Goal: Contribute content

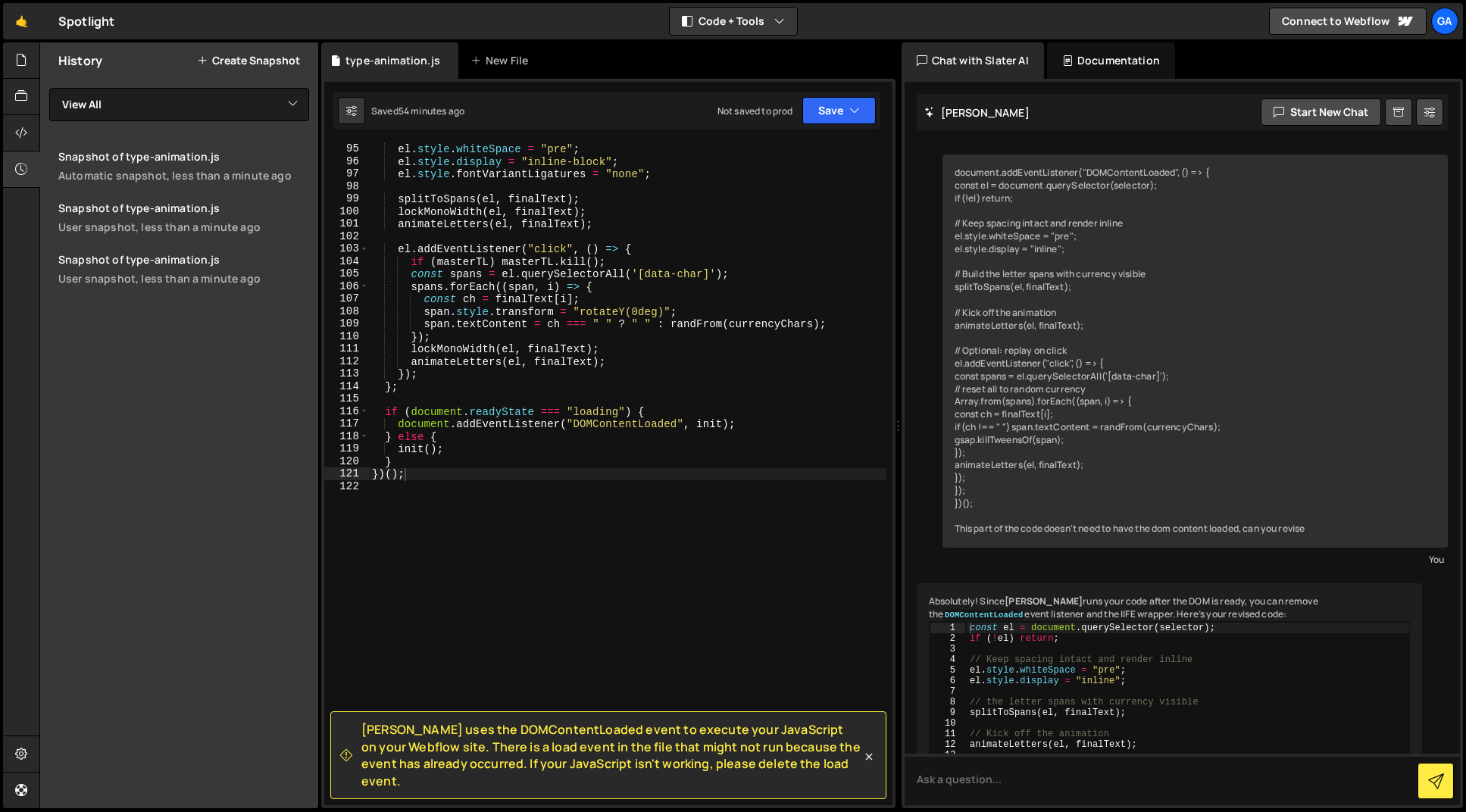
scroll to position [3760, 0]
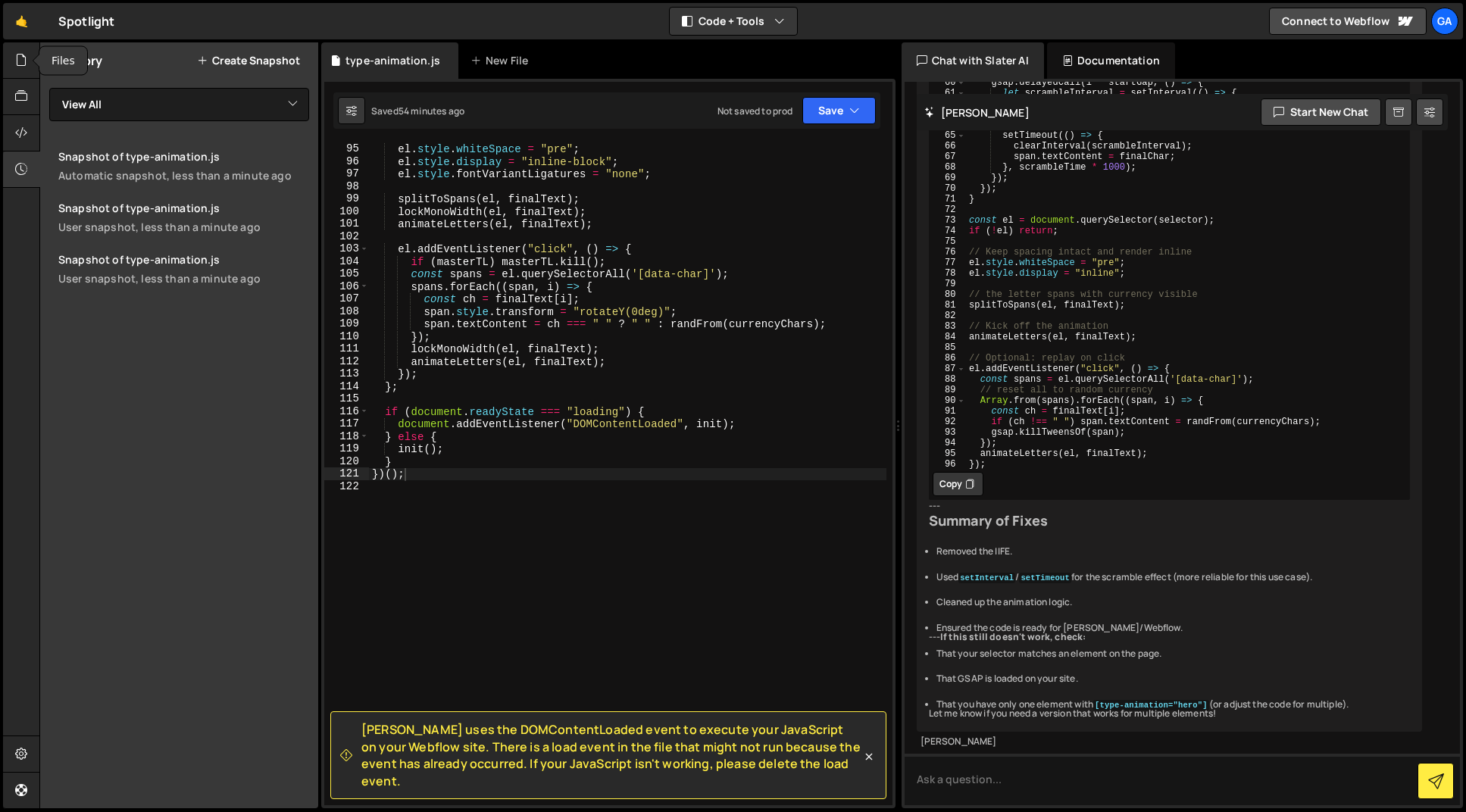
drag, startPoint x: 26, startPoint y: 68, endPoint x: 55, endPoint y: 82, distance: 32.2
click at [26, 68] on icon at bounding box center [21, 59] width 12 height 16
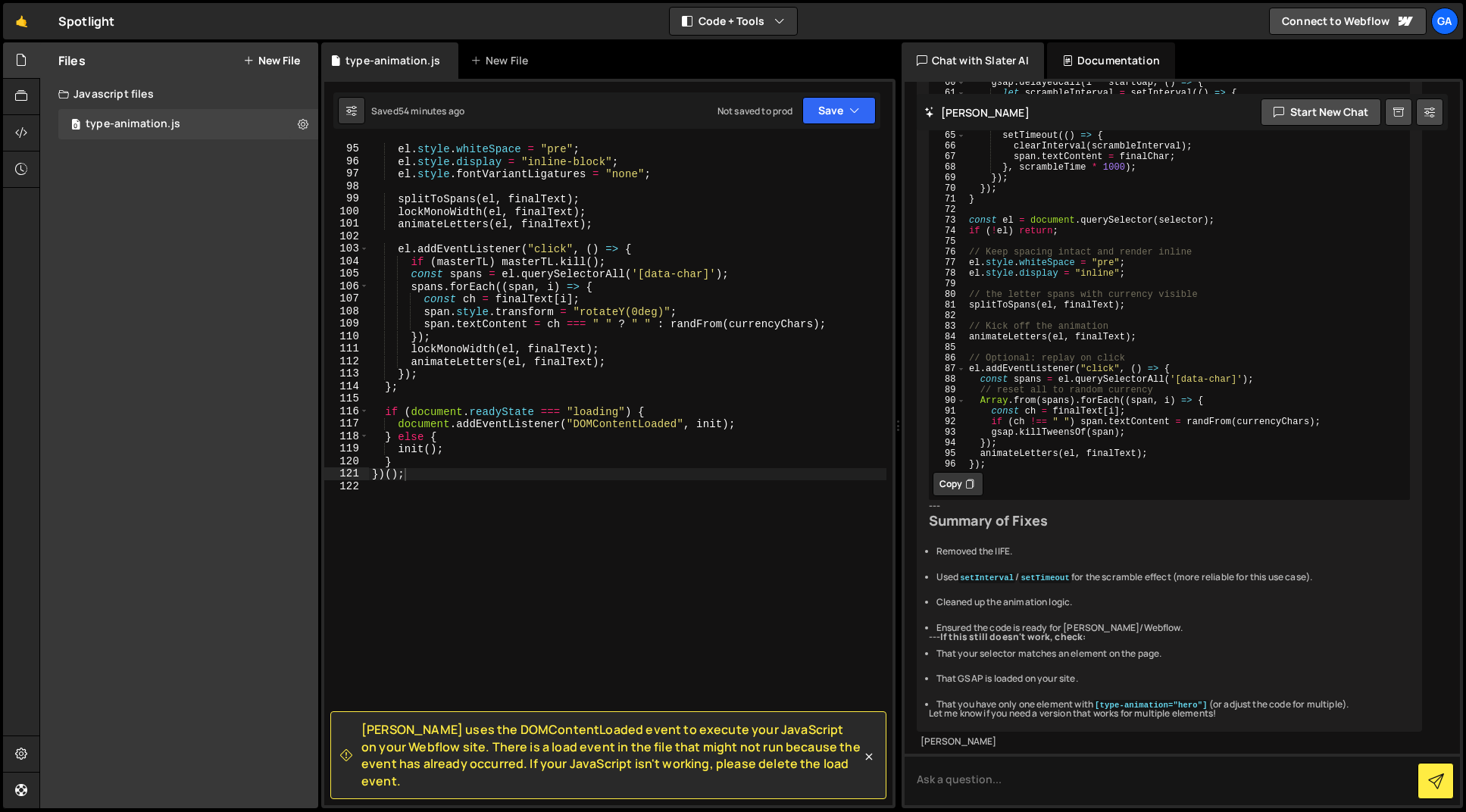
click at [283, 62] on button "New File" at bounding box center [272, 61] width 57 height 12
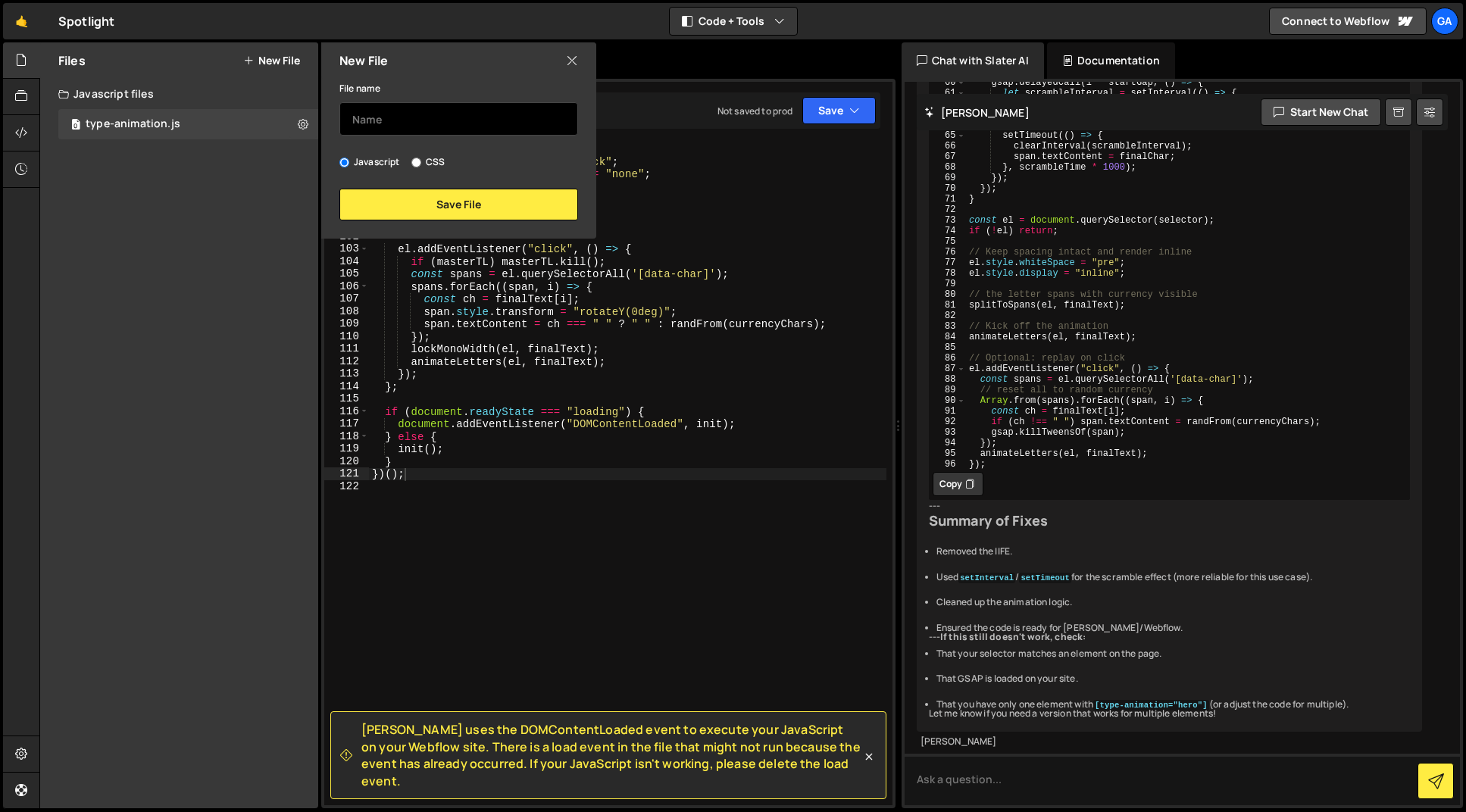
click at [422, 117] on input "text" at bounding box center [458, 119] width 238 height 33
type input "cta-animation"
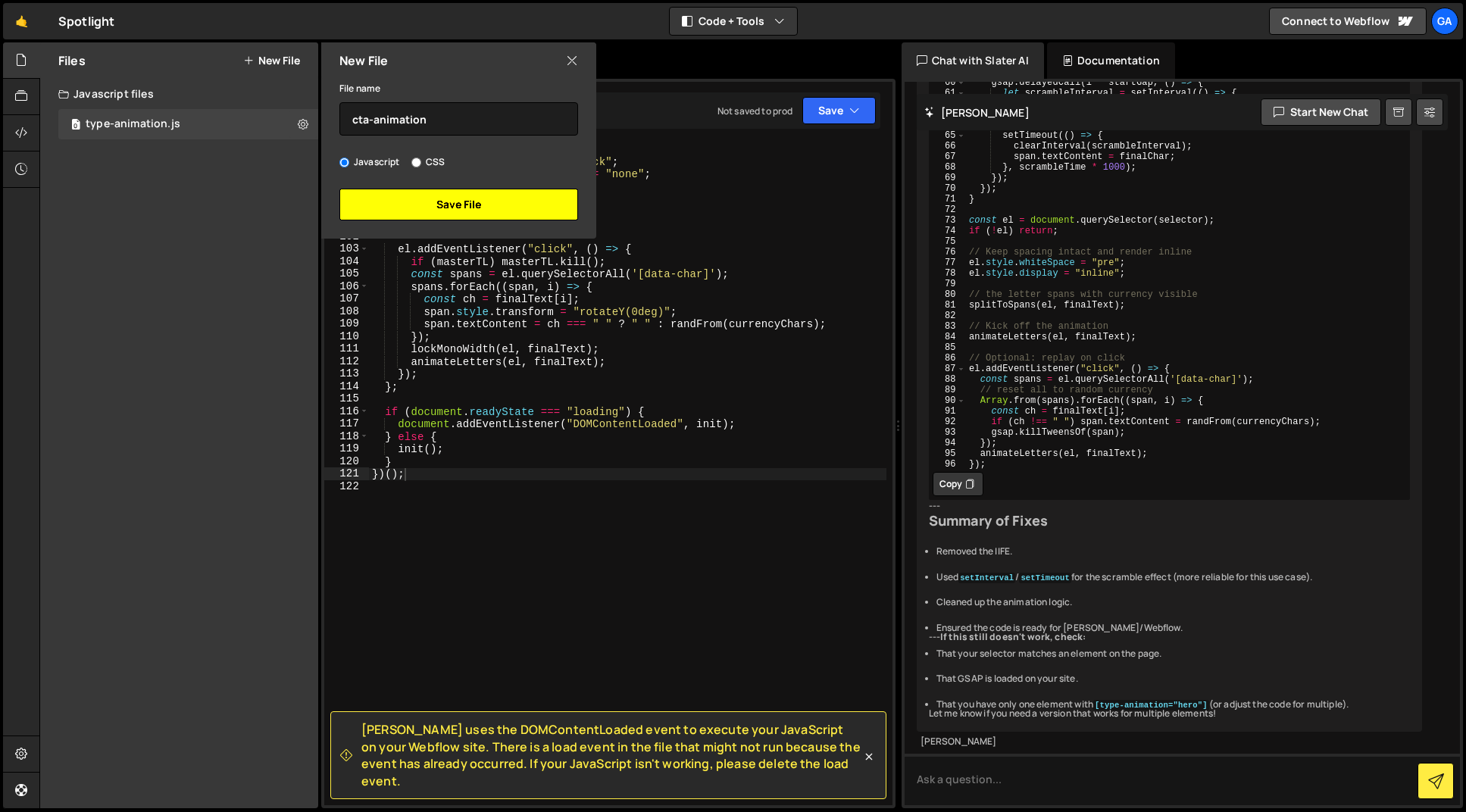
click at [463, 204] on button "Save File" at bounding box center [458, 205] width 238 height 32
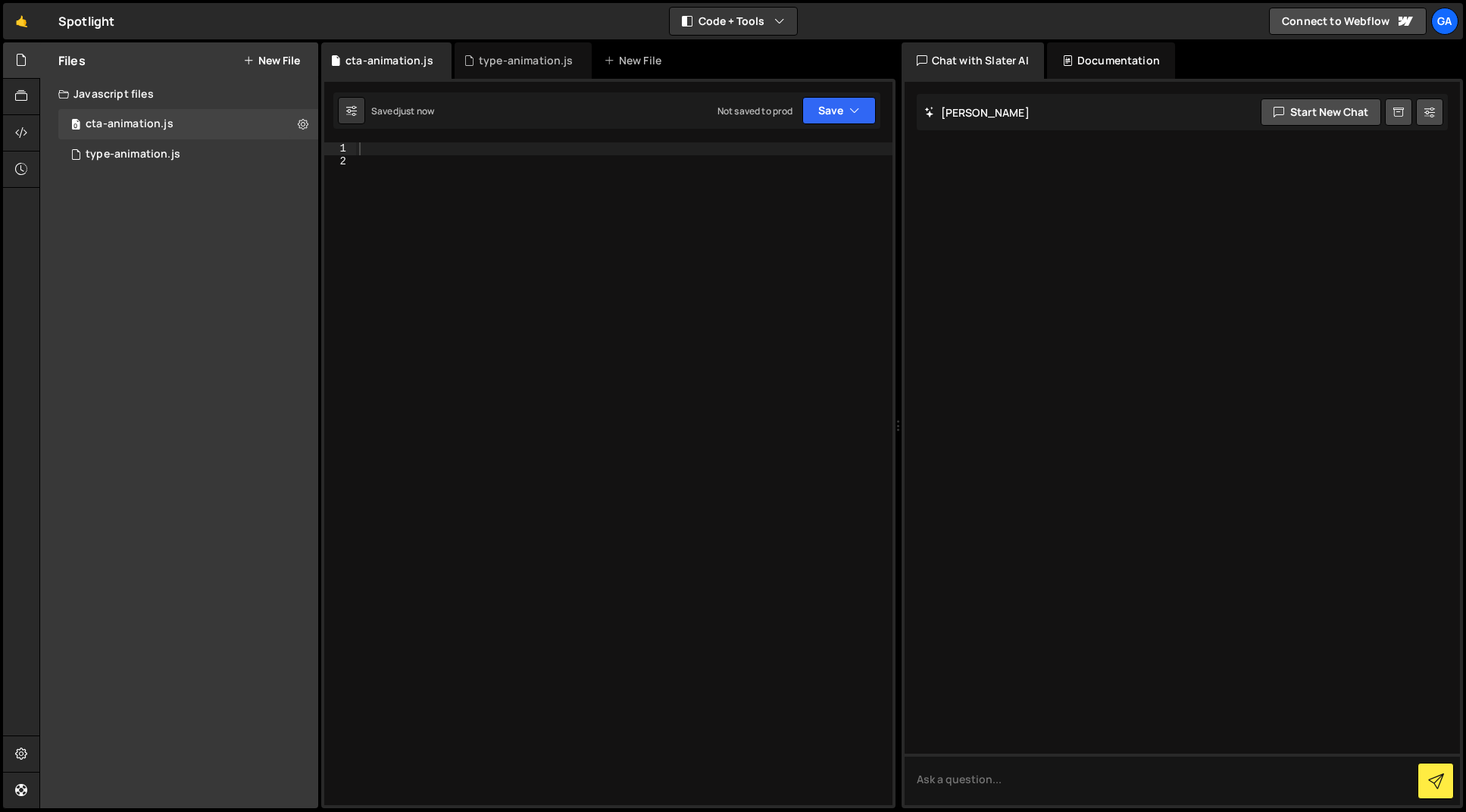
scroll to position [0, 0]
click at [497, 256] on div at bounding box center [624, 485] width 537 height 687
paste textarea "})();"
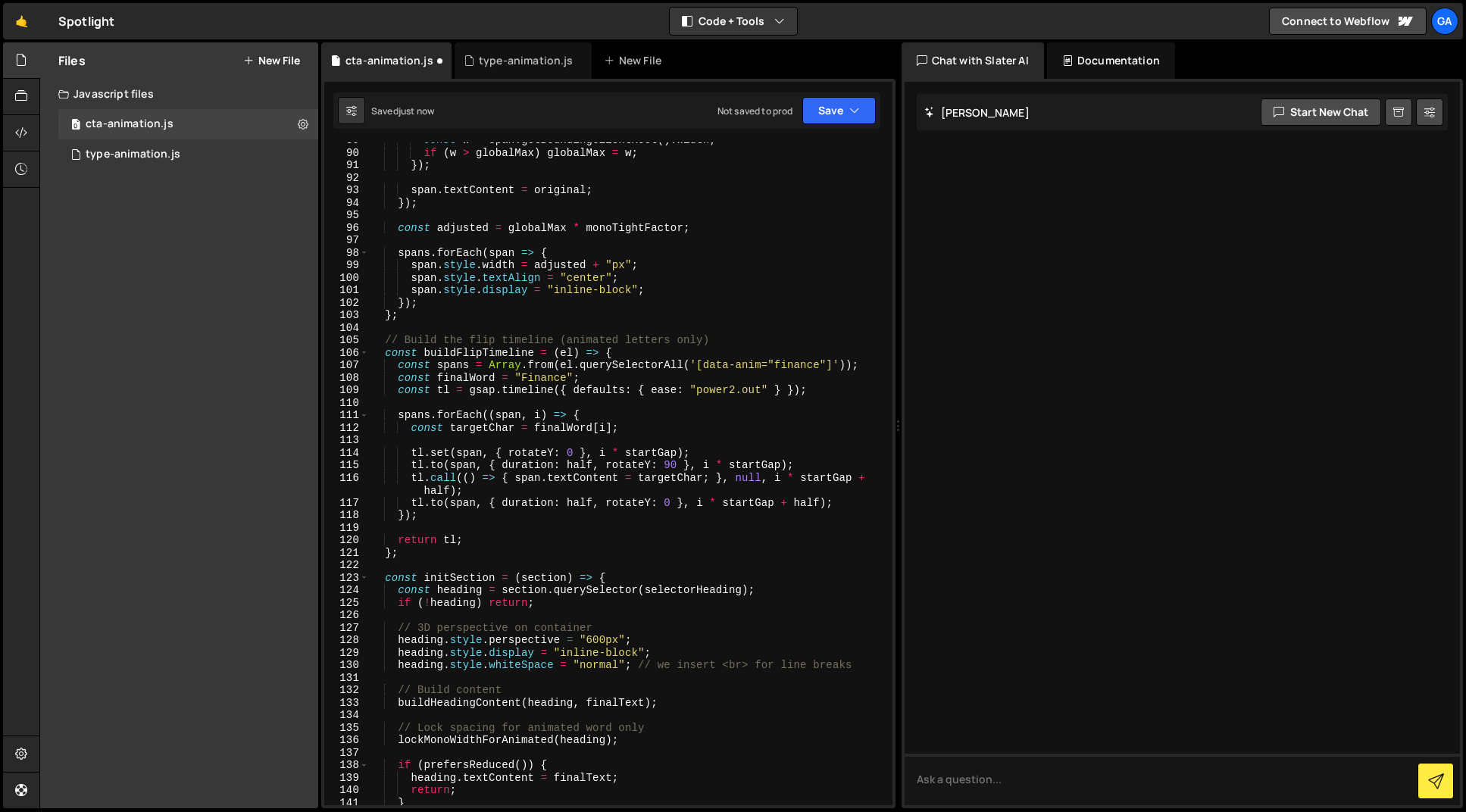
scroll to position [1737, 0]
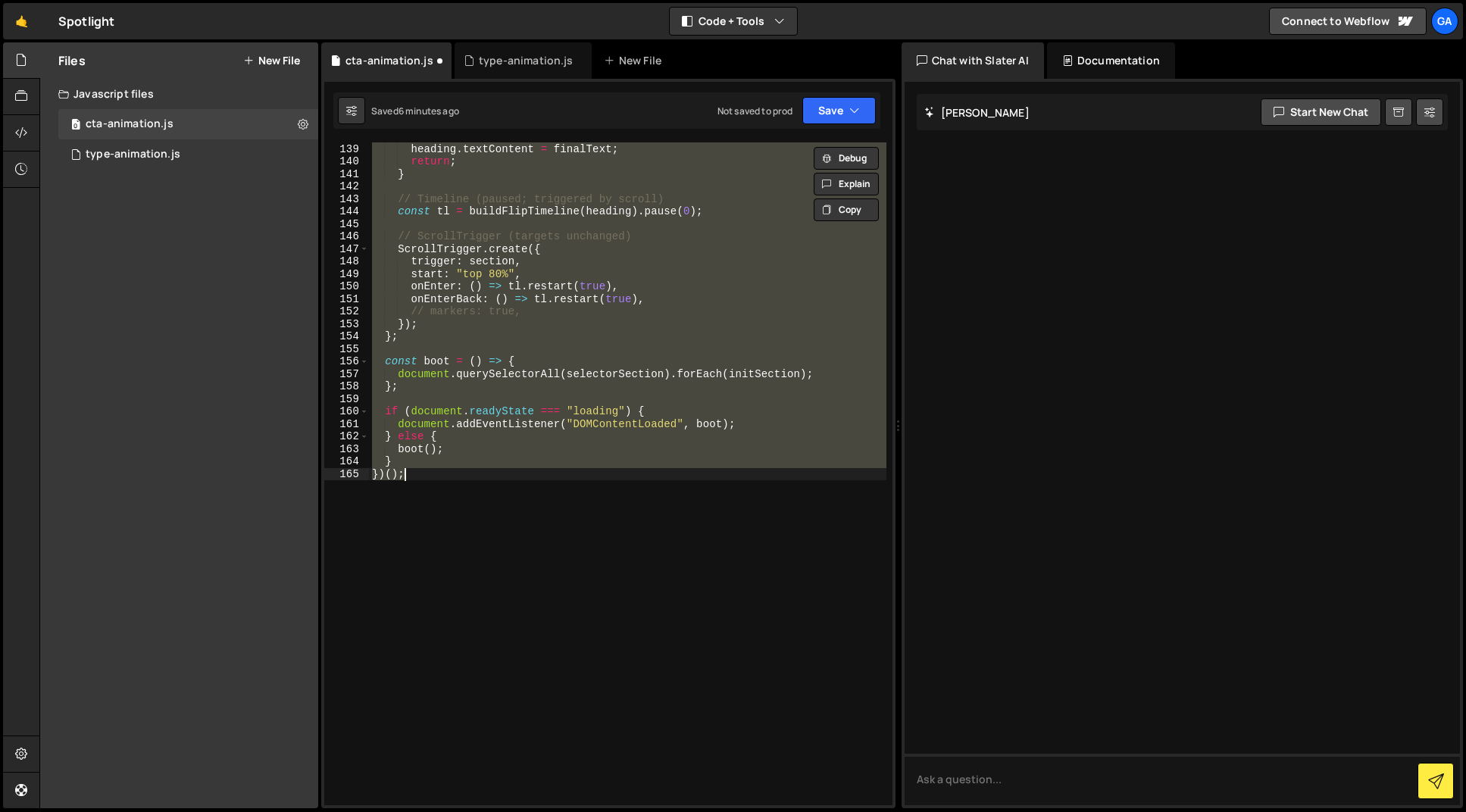
paste textarea
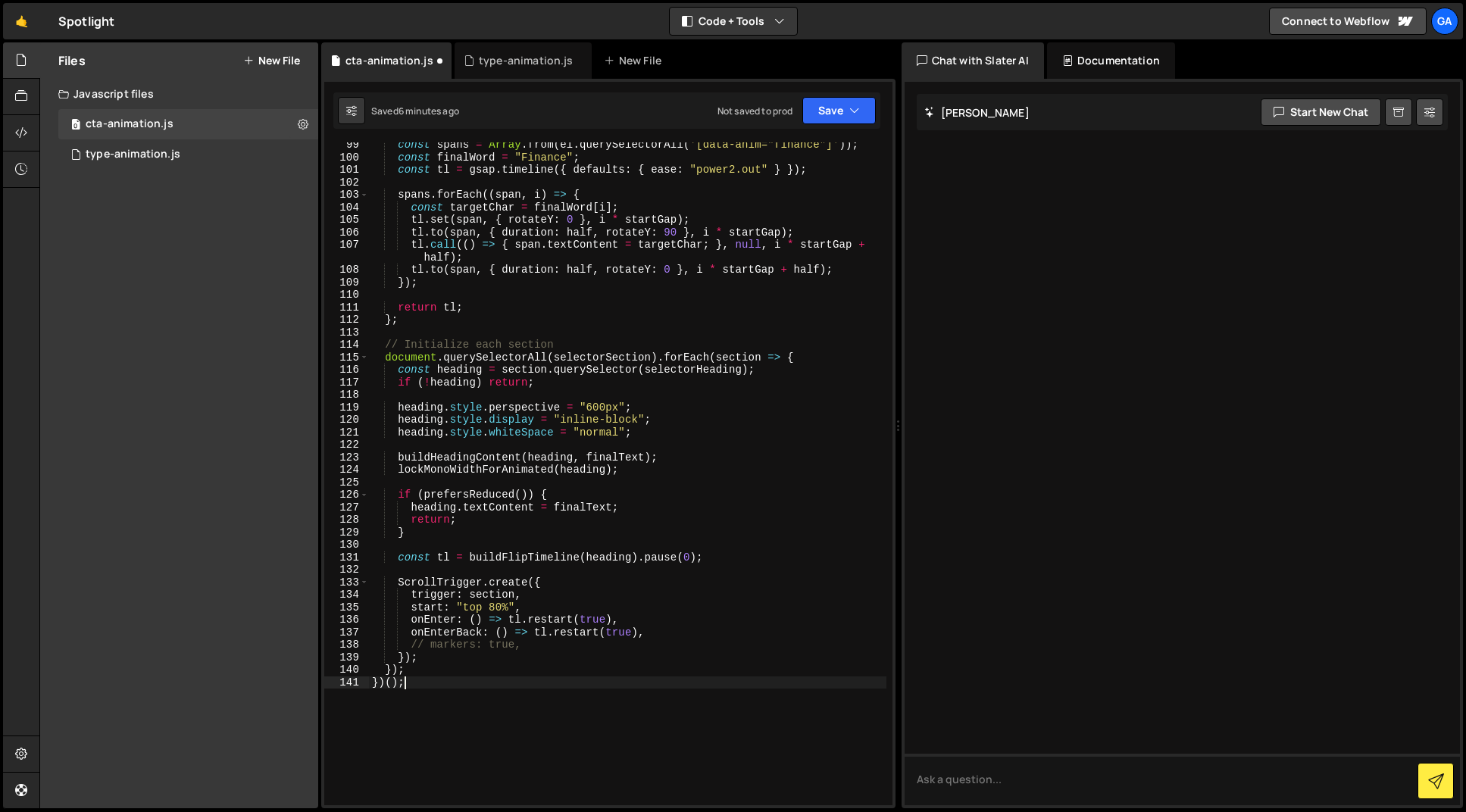
scroll to position [0, 0]
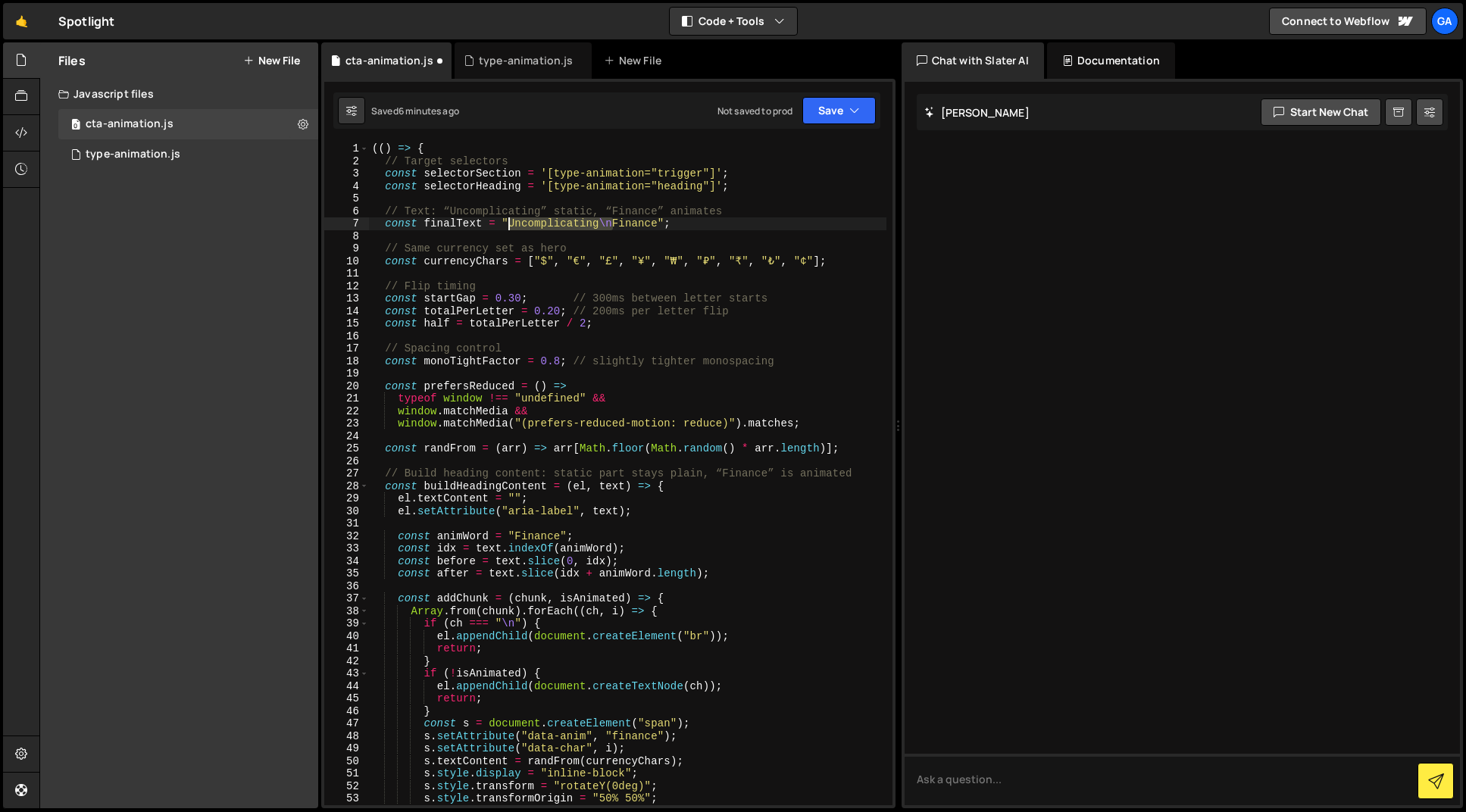
drag, startPoint x: 615, startPoint y: 223, endPoint x: 507, endPoint y: 225, distance: 108.0
click at [507, 225] on div "(( ) => { // Target selectors const selectorSection = '[type-animation="trigger…" at bounding box center [628, 485] width 518 height 687
click at [553, 222] on div "(( ) => { // Target selectors const selectorSection = '[type-animation="trigger…" at bounding box center [628, 485] width 518 height 687
type textarea "const finalText = "Finances";"
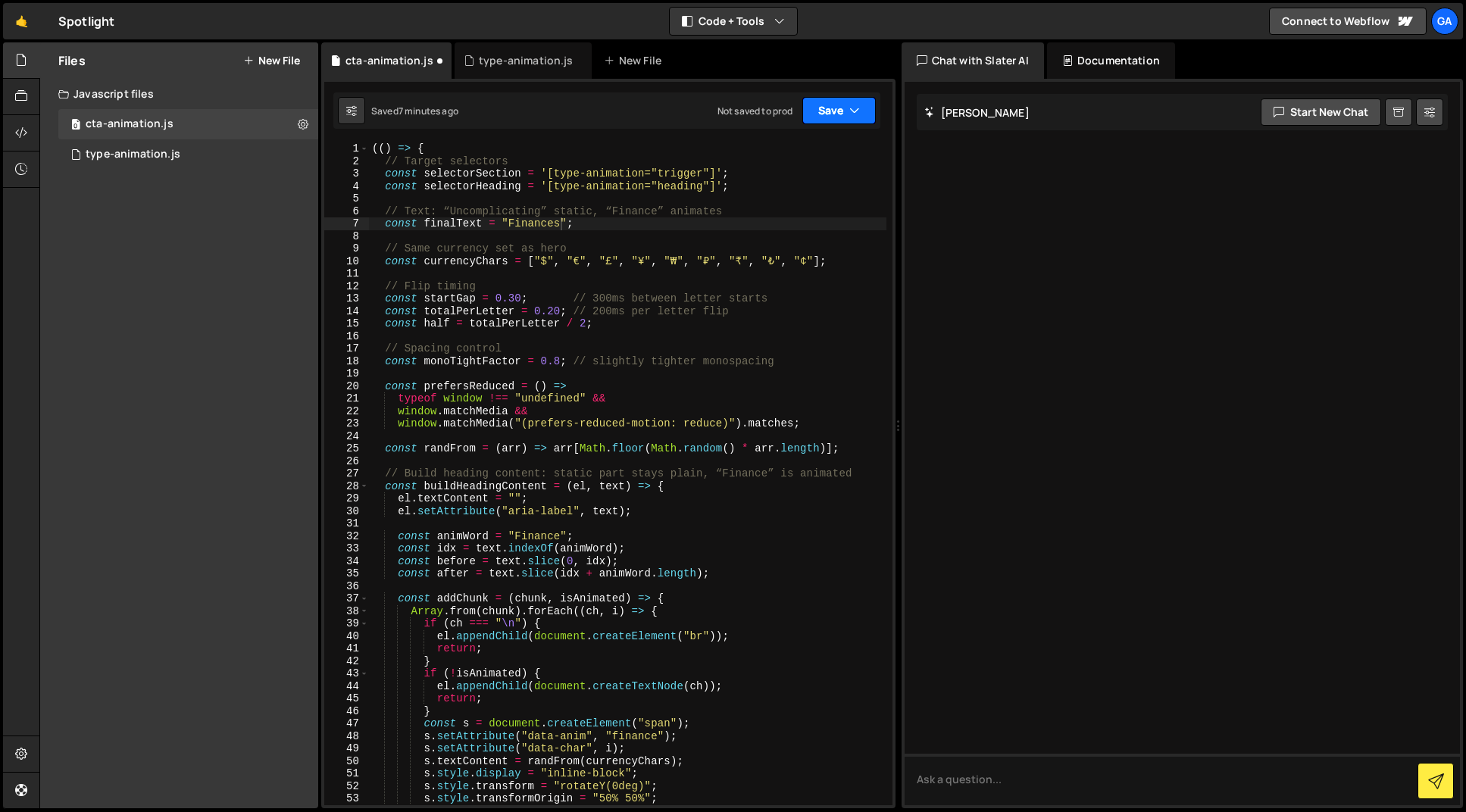
click at [822, 116] on button "Save" at bounding box center [838, 110] width 74 height 27
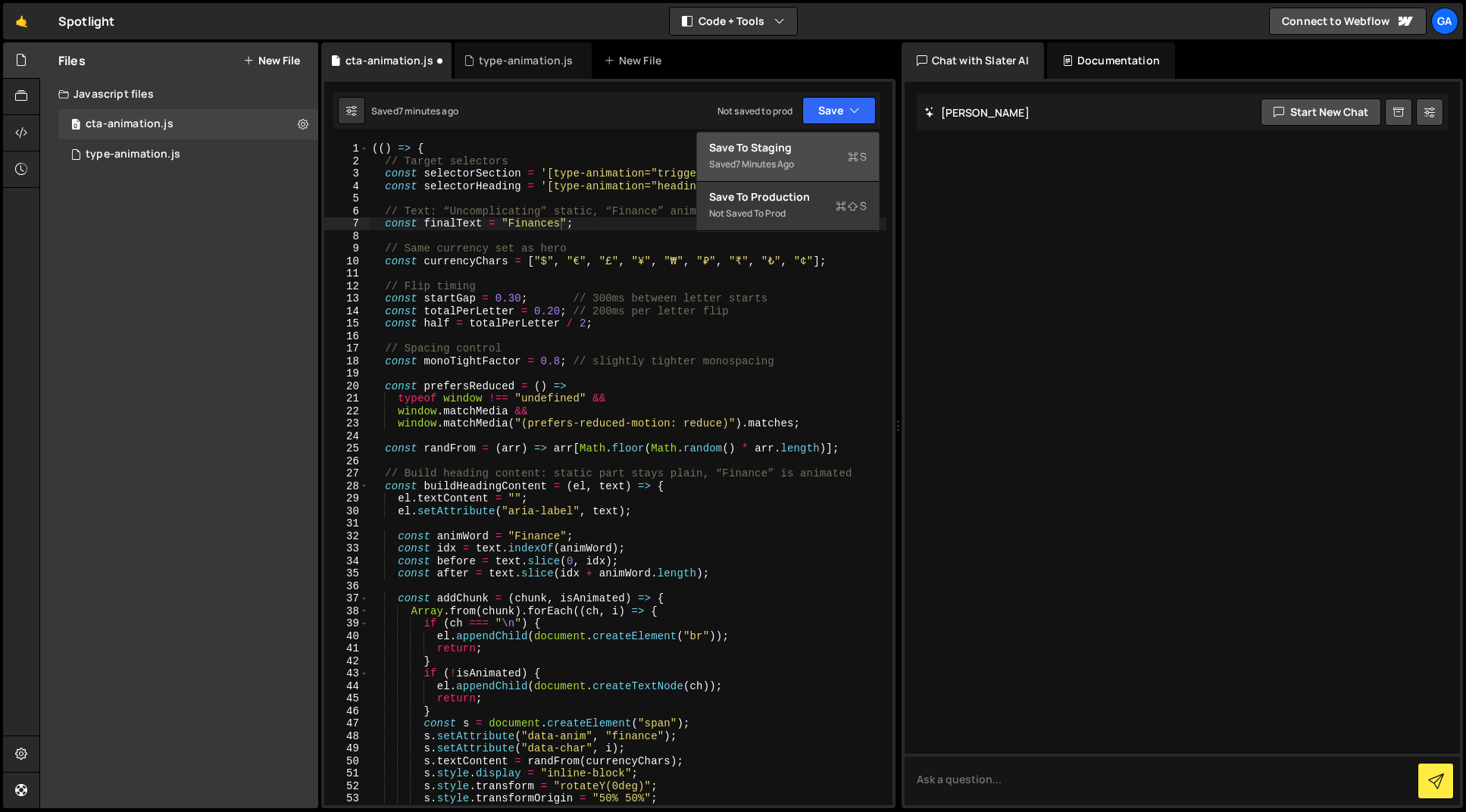
click at [818, 163] on div "Saved 7 minutes ago" at bounding box center [788, 164] width 158 height 18
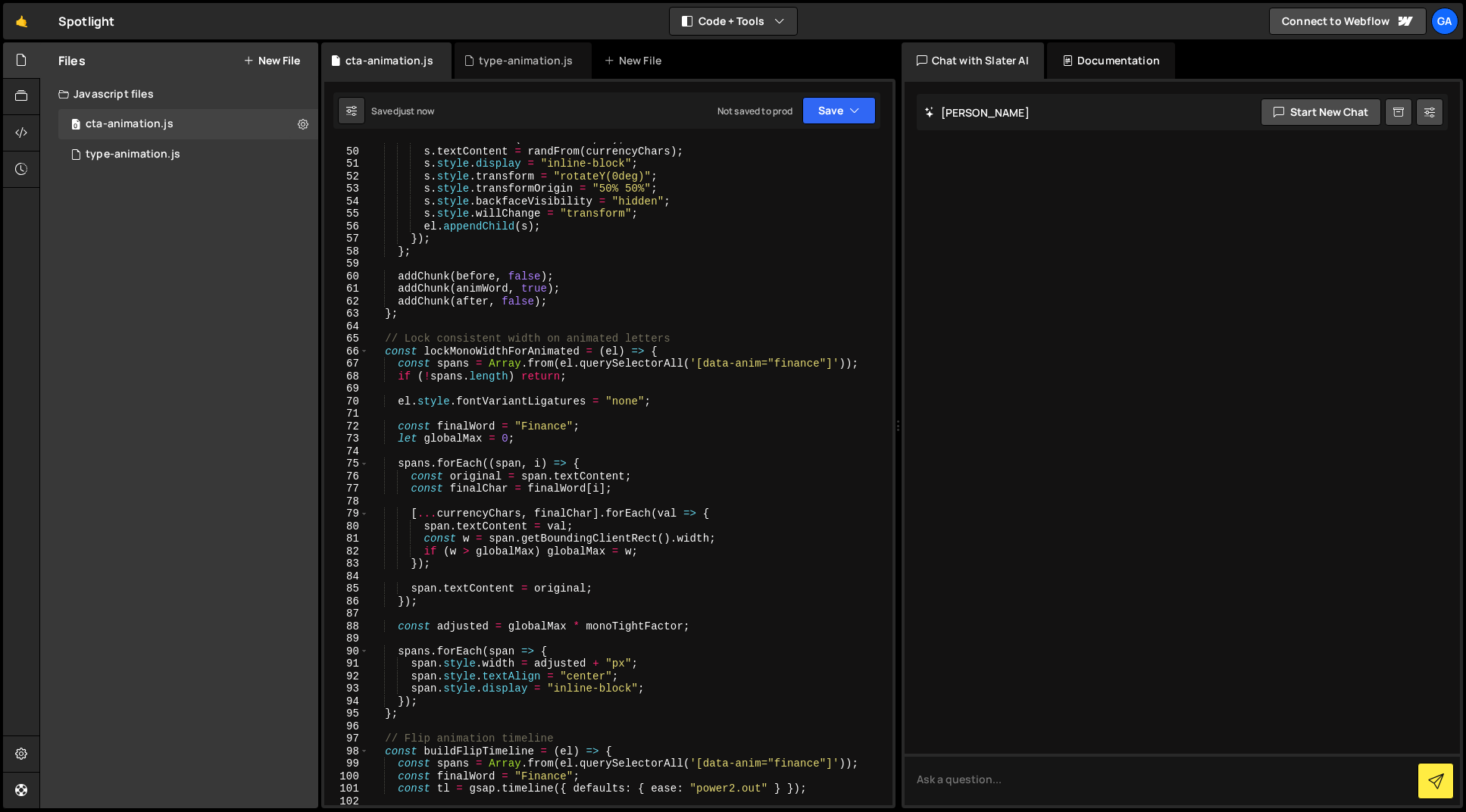
scroll to position [1450, 0]
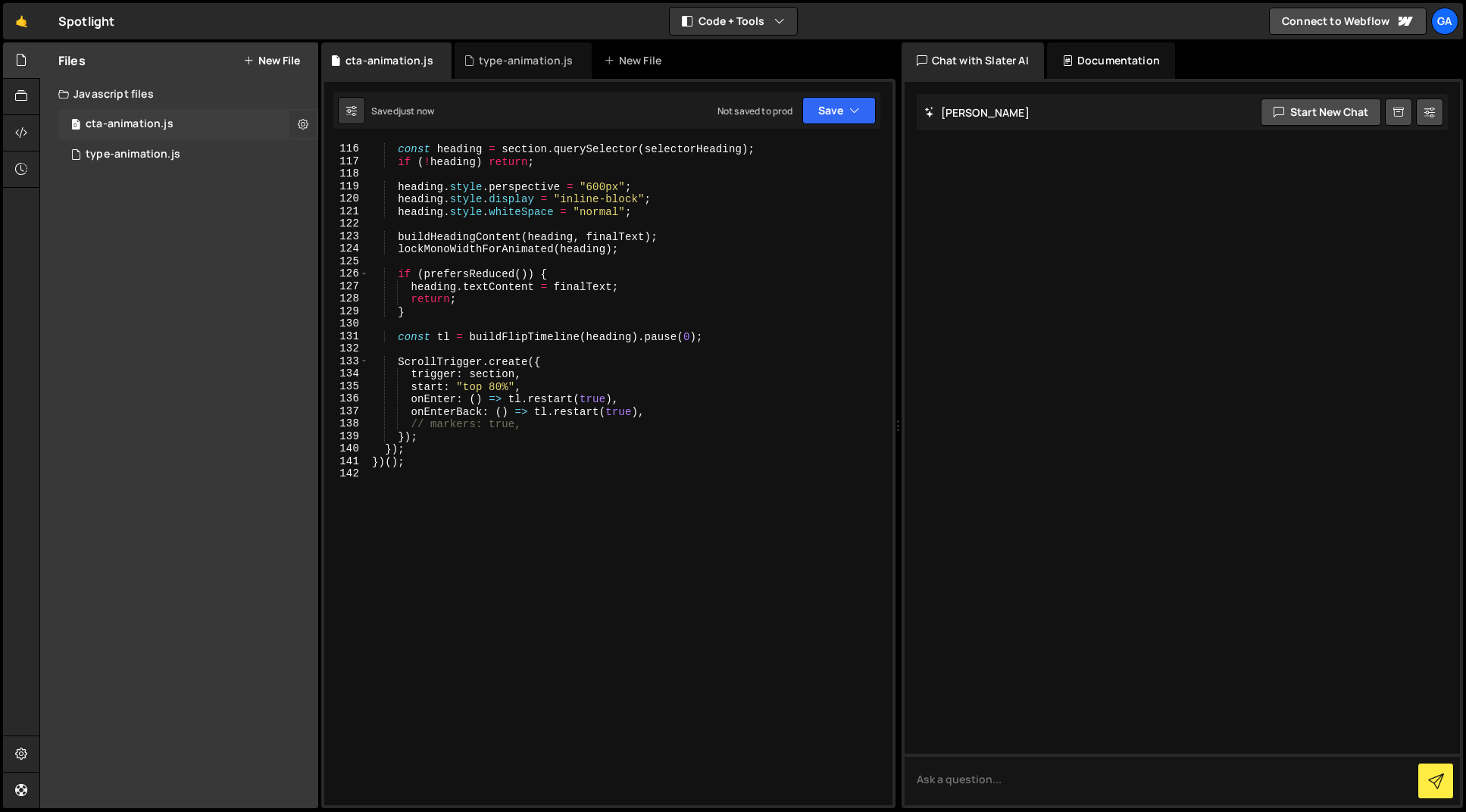
click at [303, 124] on icon at bounding box center [303, 124] width 10 height 15
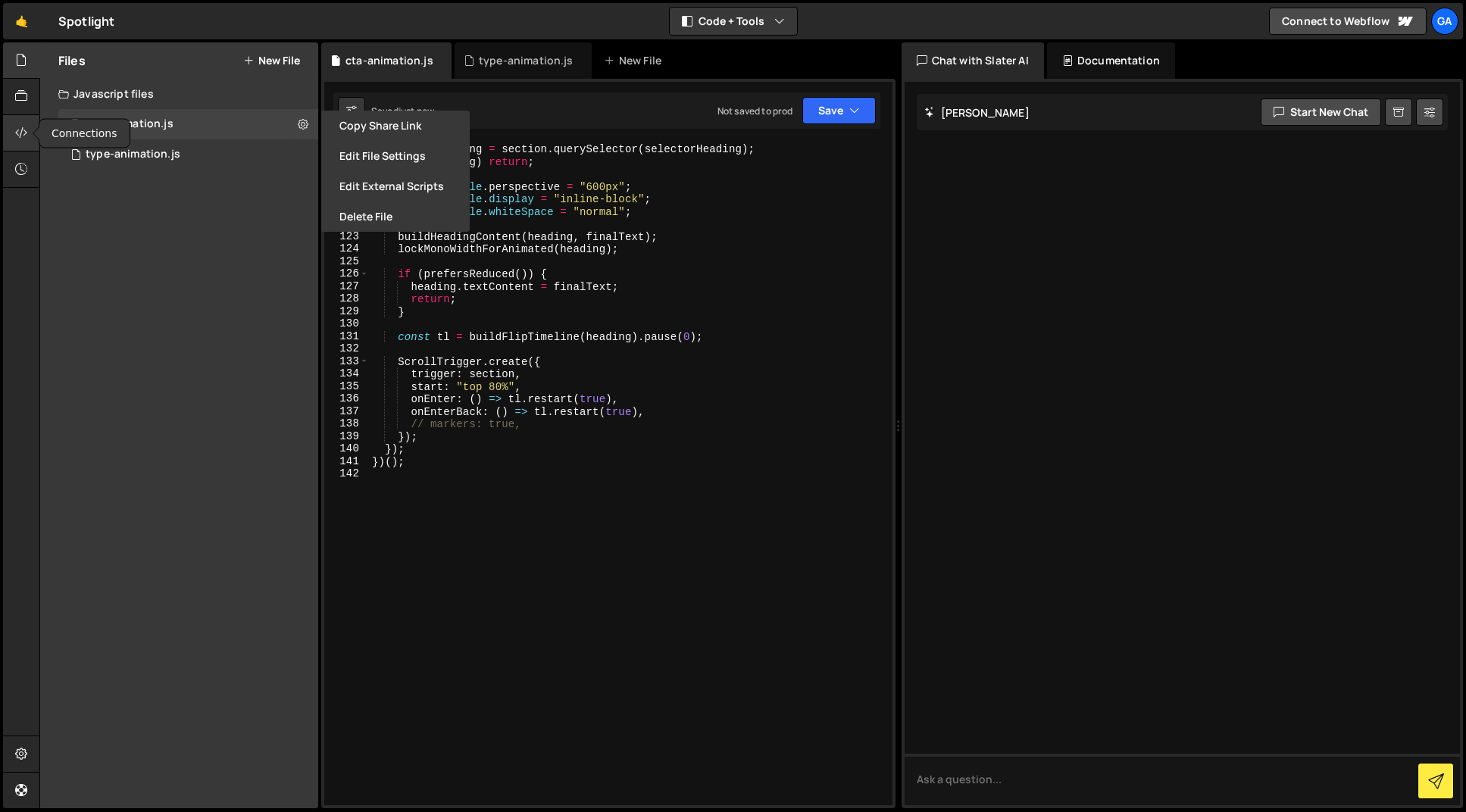
click at [23, 127] on icon at bounding box center [21, 132] width 12 height 16
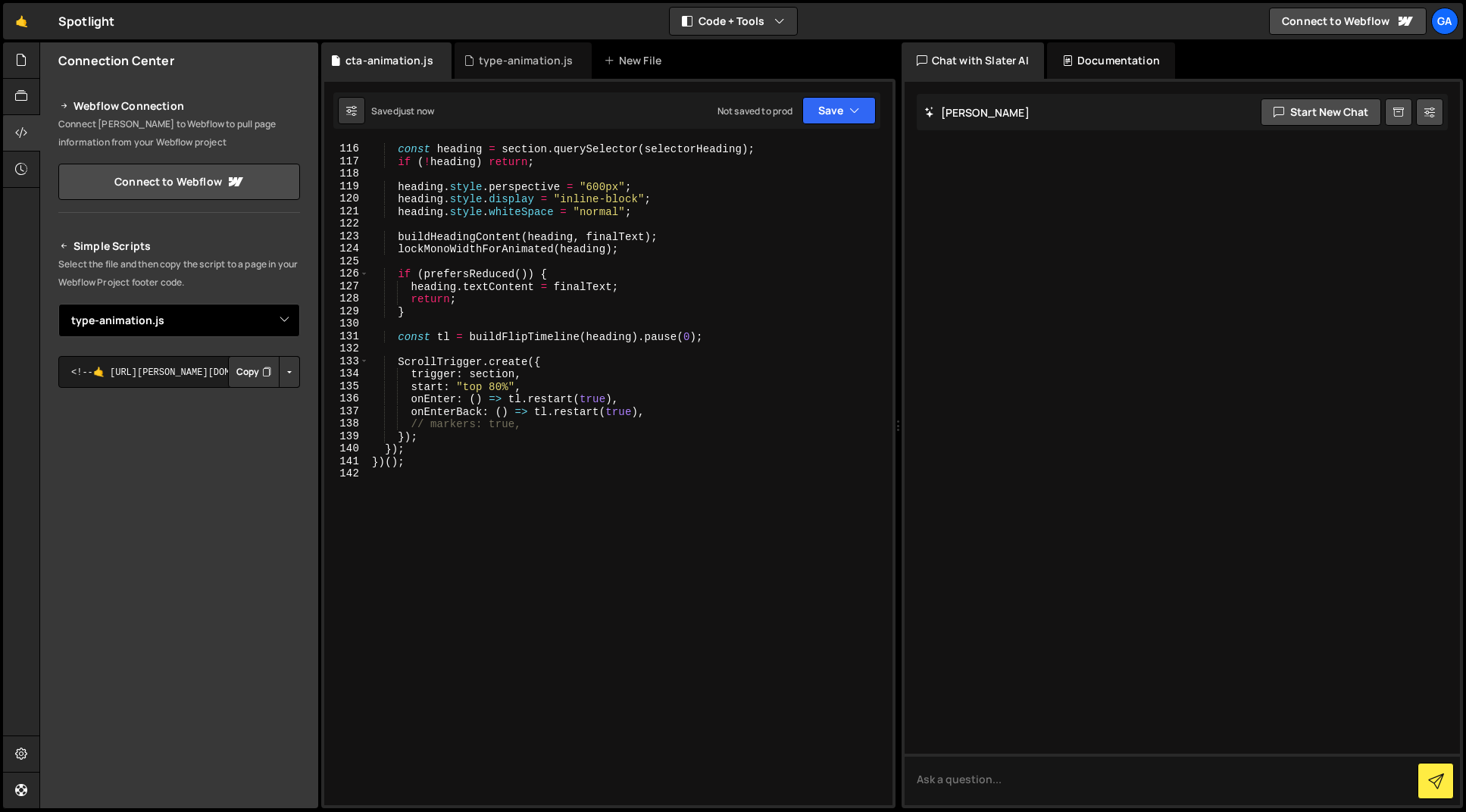
click at [163, 319] on select "Select File type-animation.js cta-animation.js" at bounding box center [179, 320] width 242 height 33
select select "48469"
click at [58, 303] on select "Select File type-animation.js cta-animation.js" at bounding box center [179, 320] width 242 height 33
click at [244, 378] on button "Copy" at bounding box center [253, 372] width 51 height 32
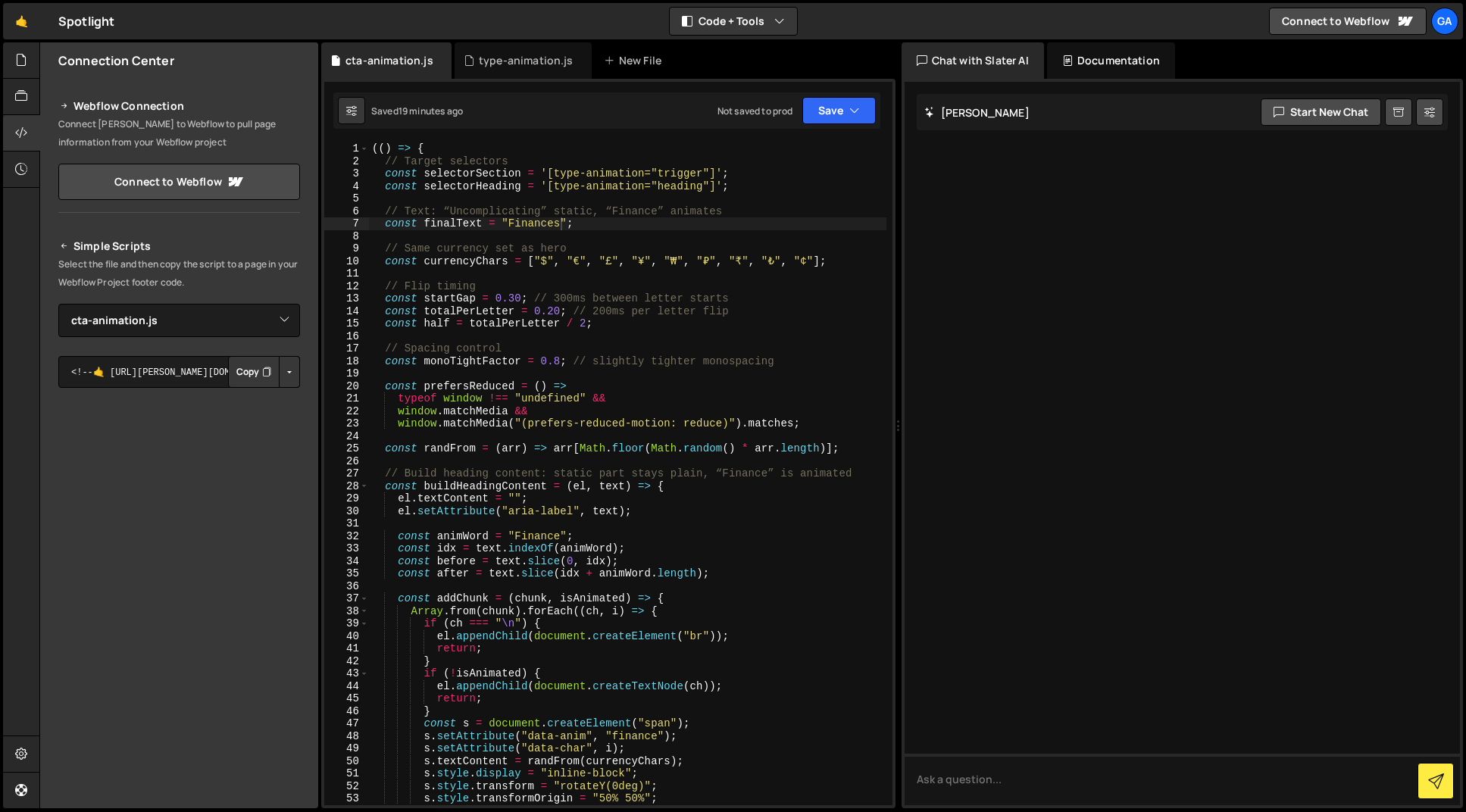
scroll to position [0, 0]
click at [560, 227] on div "(( ) => { // Target selectors const selectorSection = '[type-animation="trigger…" at bounding box center [628, 485] width 518 height 687
type textarea "const finalText = "Finance";"
click at [857, 103] on icon "button" at bounding box center [855, 110] width 10 height 15
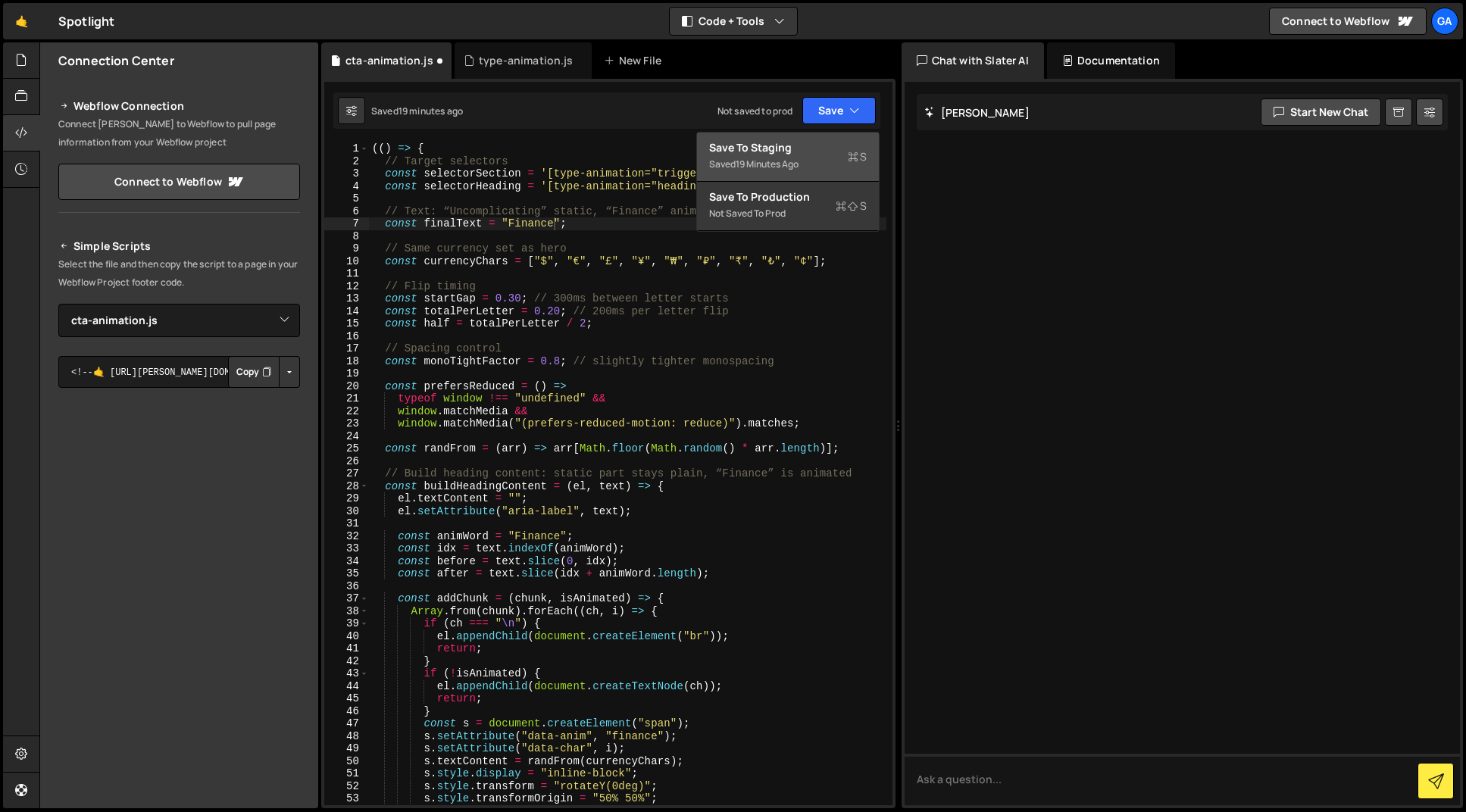
click at [827, 162] on div "Saved 19 minutes ago" at bounding box center [788, 164] width 158 height 18
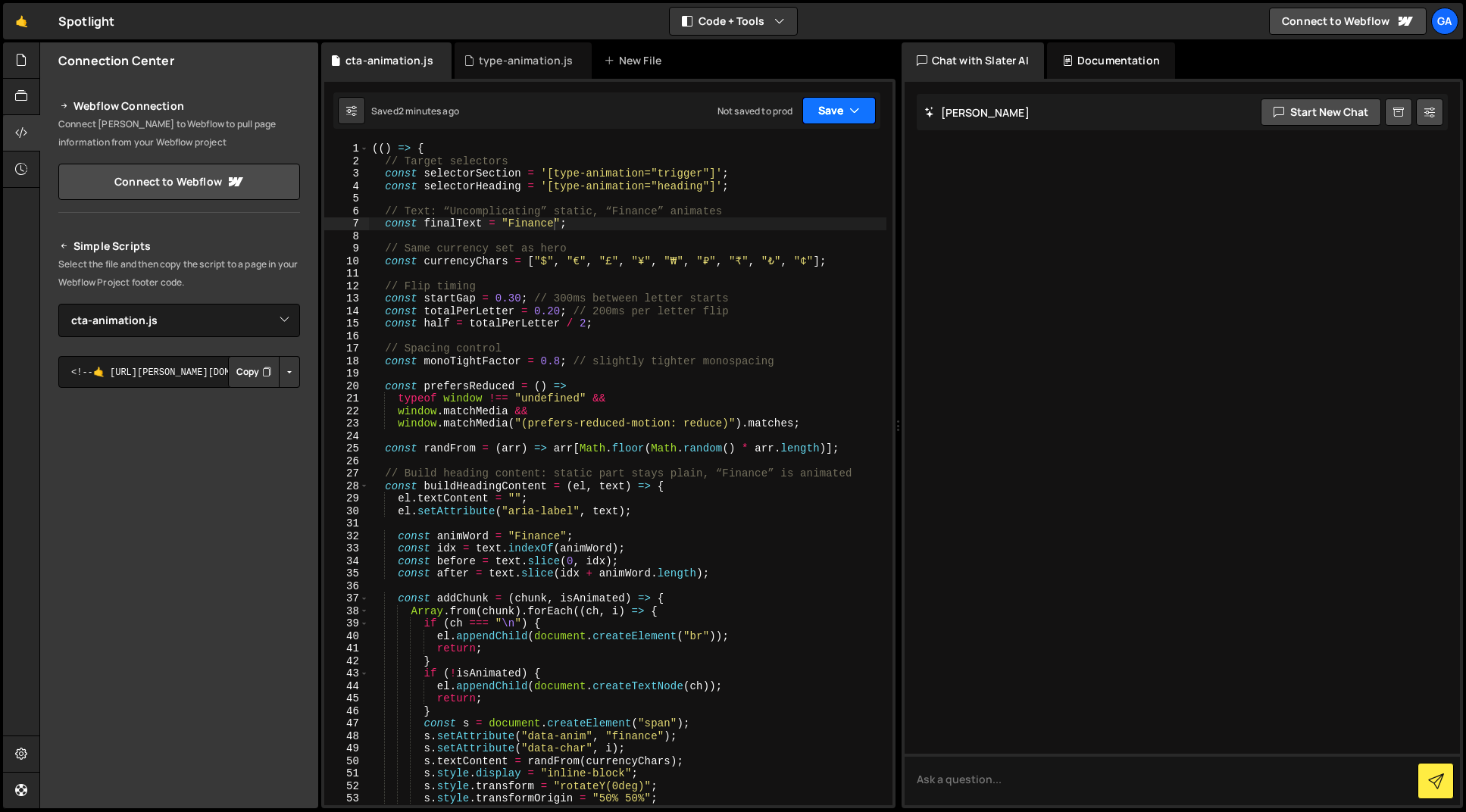
click at [856, 117] on icon "button" at bounding box center [855, 110] width 10 height 15
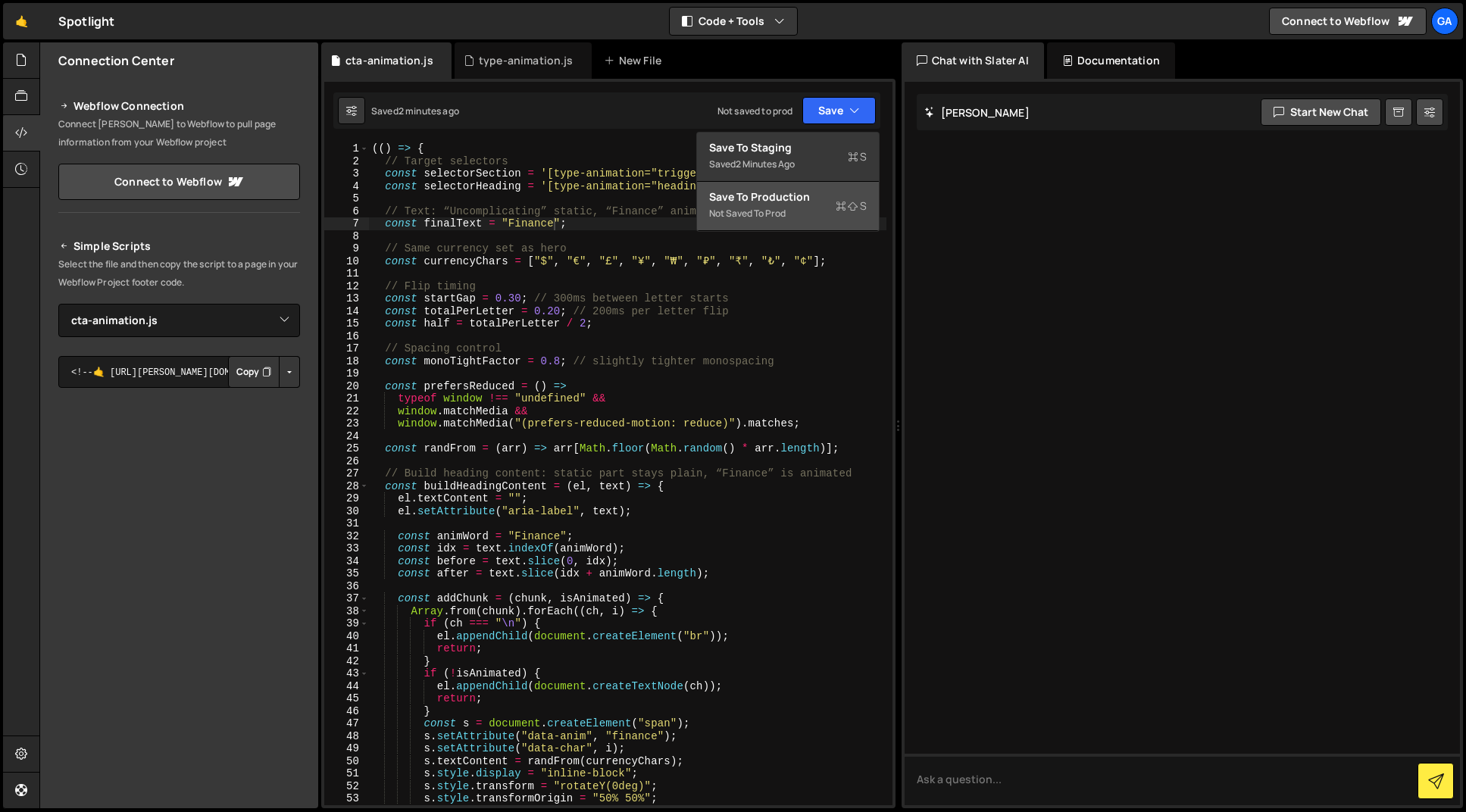
click at [809, 199] on div "Save to Production S" at bounding box center [788, 196] width 158 height 15
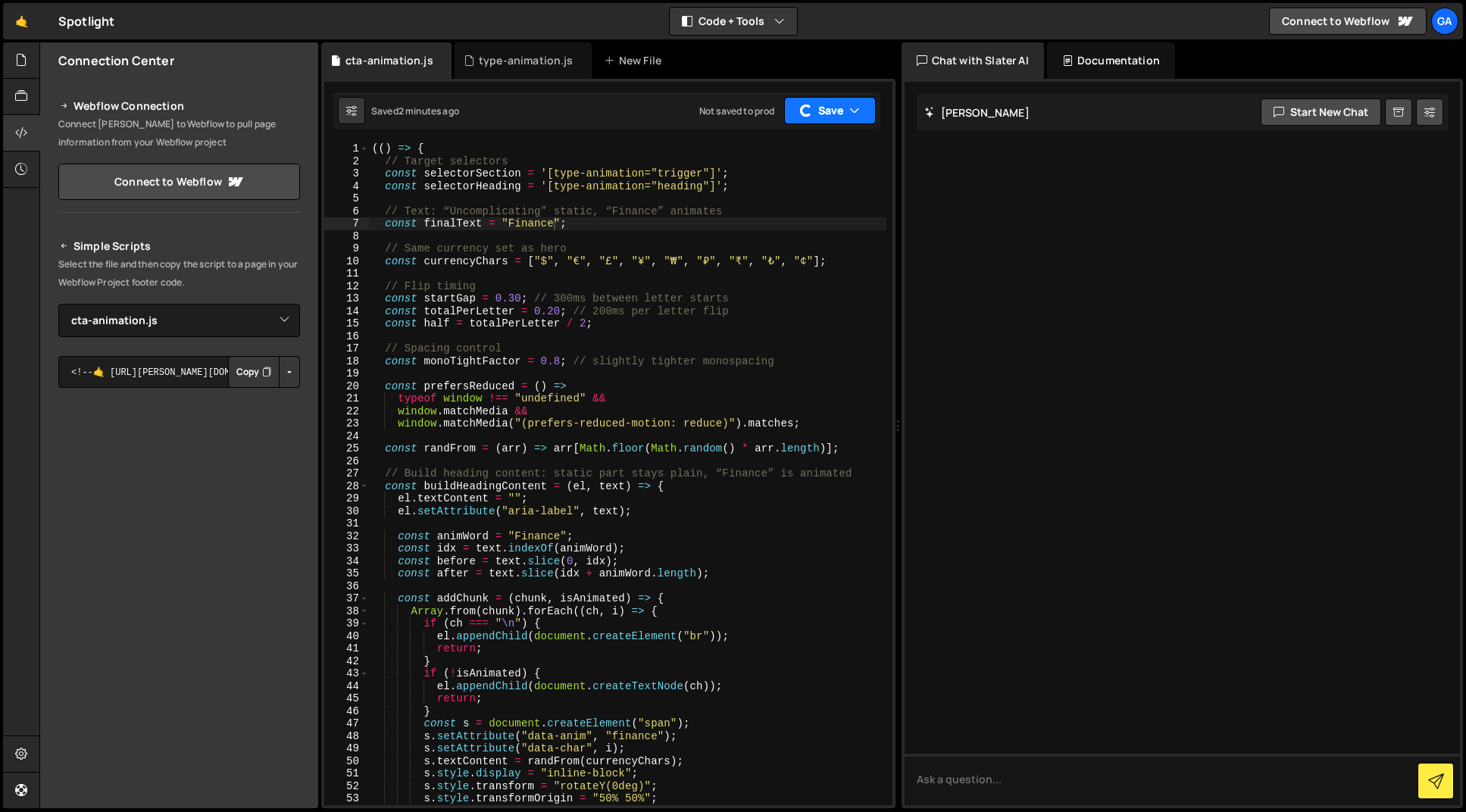
click at [836, 111] on button "Save" at bounding box center [830, 110] width 92 height 27
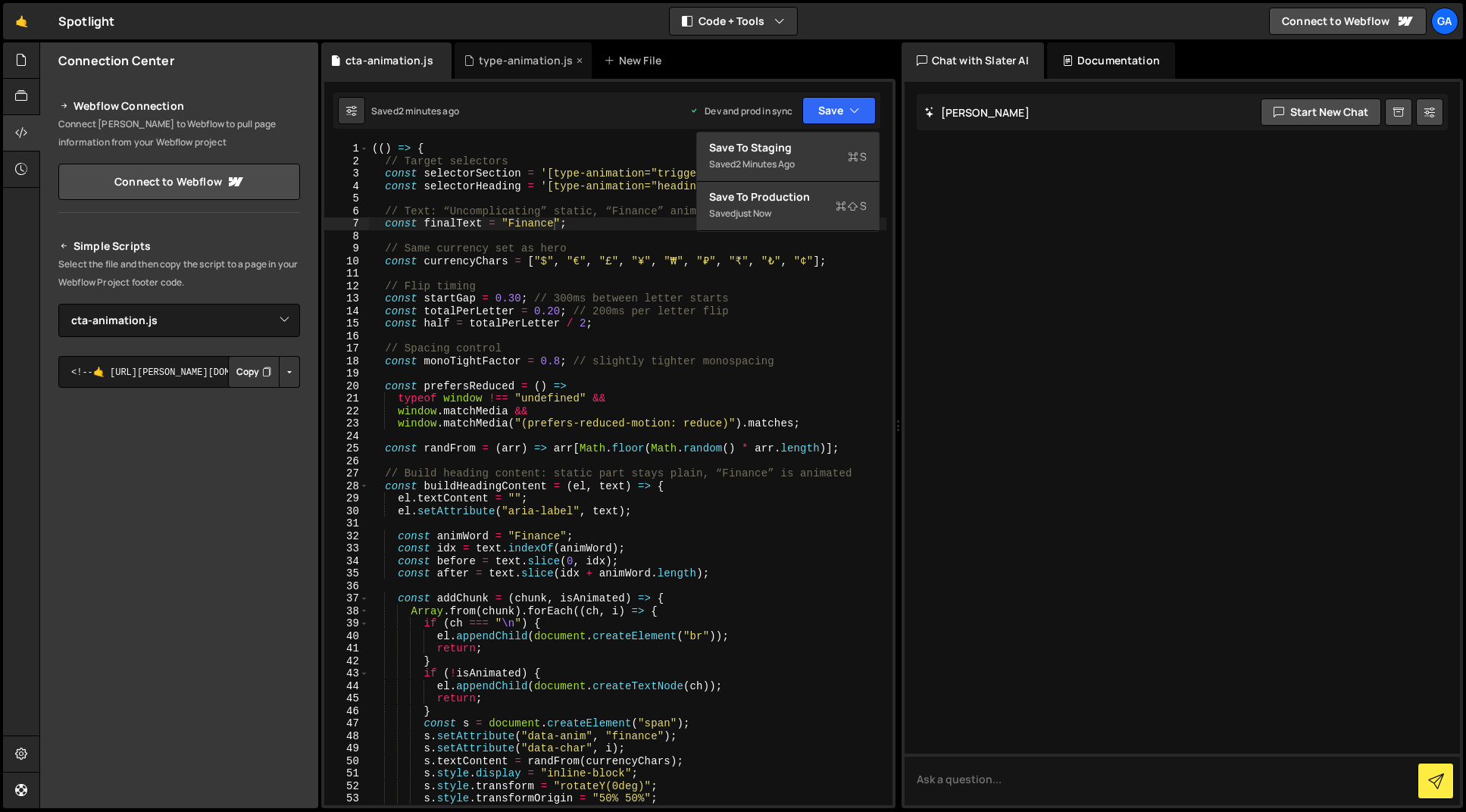
click at [498, 64] on div "type-animation.js" at bounding box center [525, 60] width 94 height 15
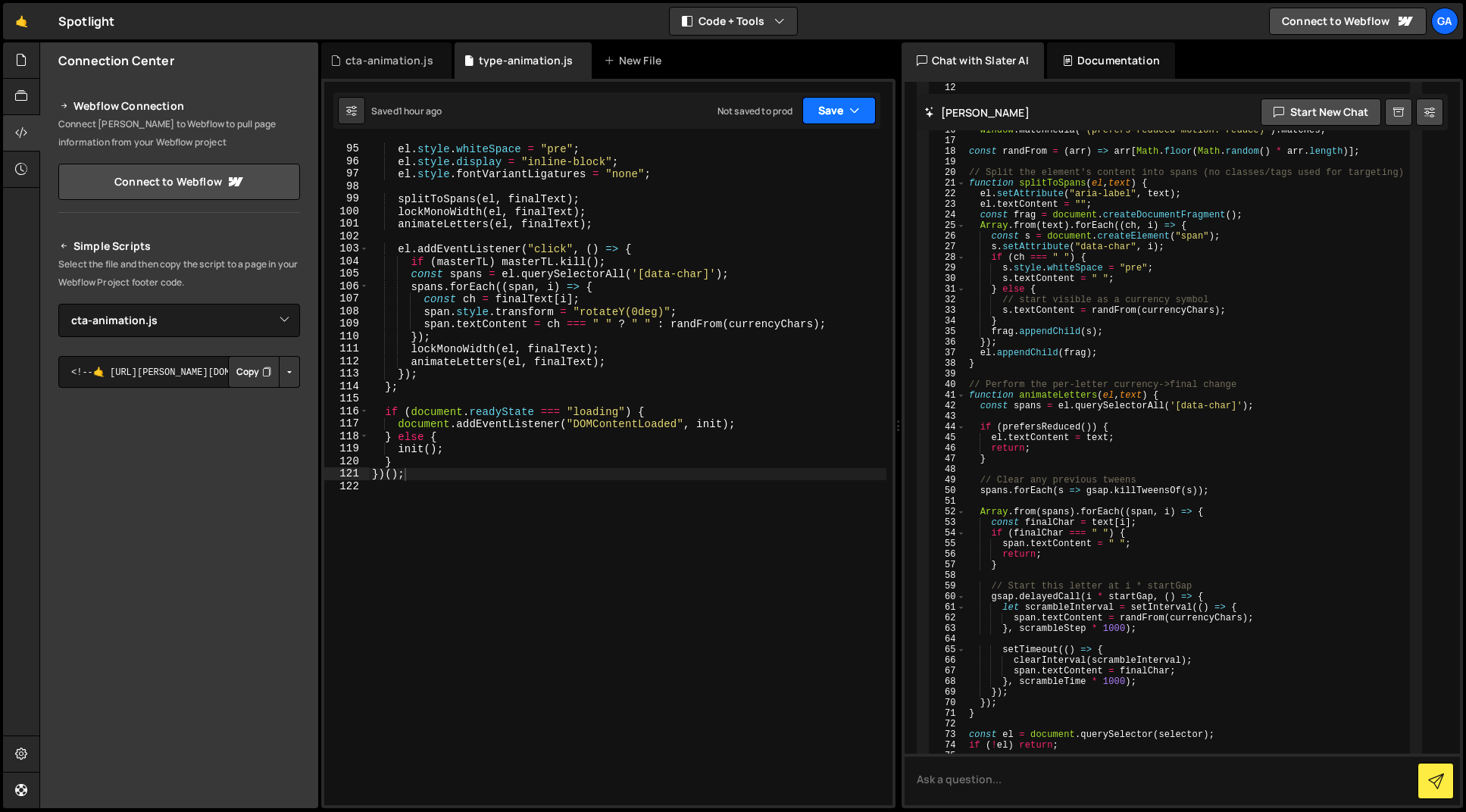
scroll to position [3256, 0]
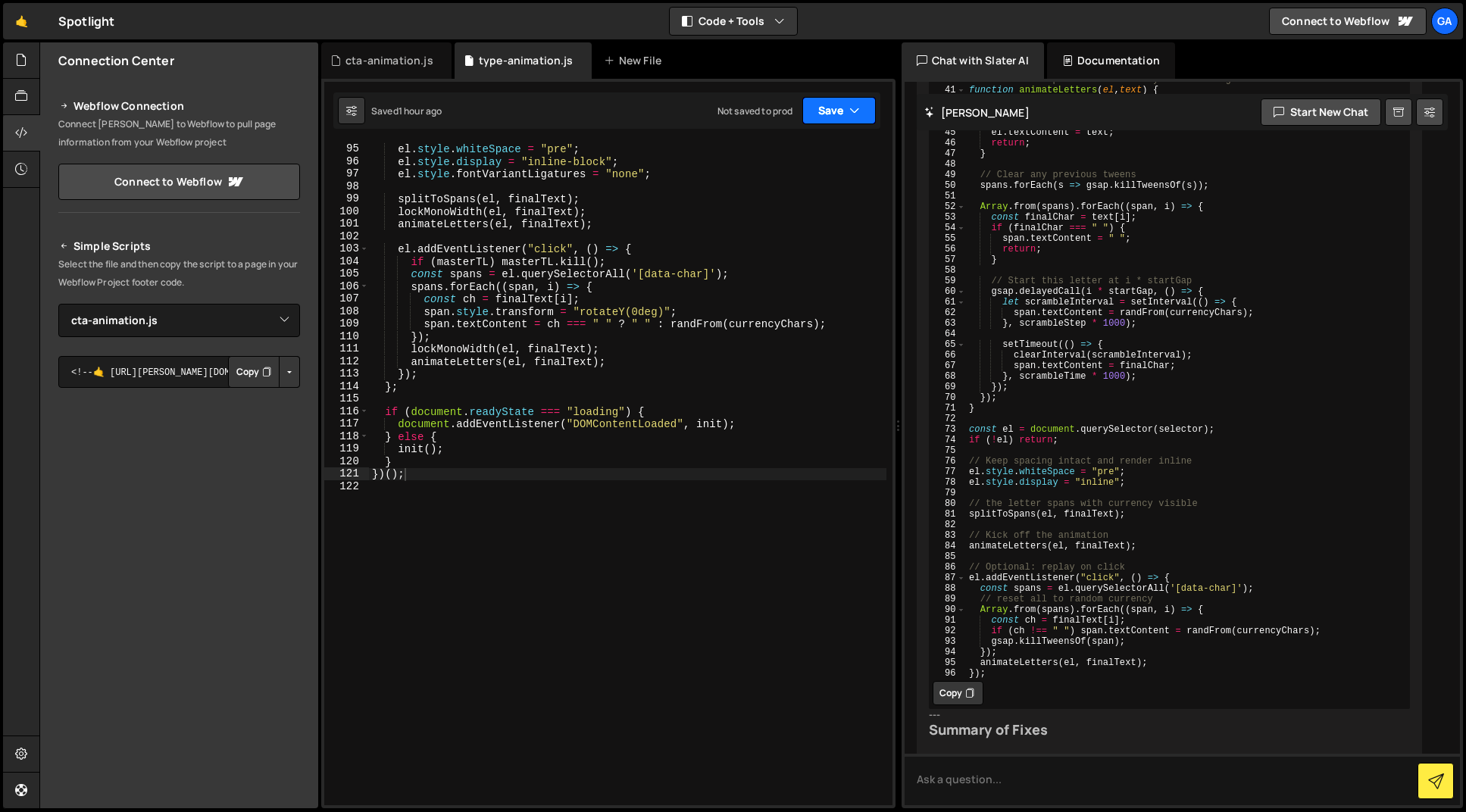
click at [844, 107] on button "Save" at bounding box center [838, 110] width 74 height 27
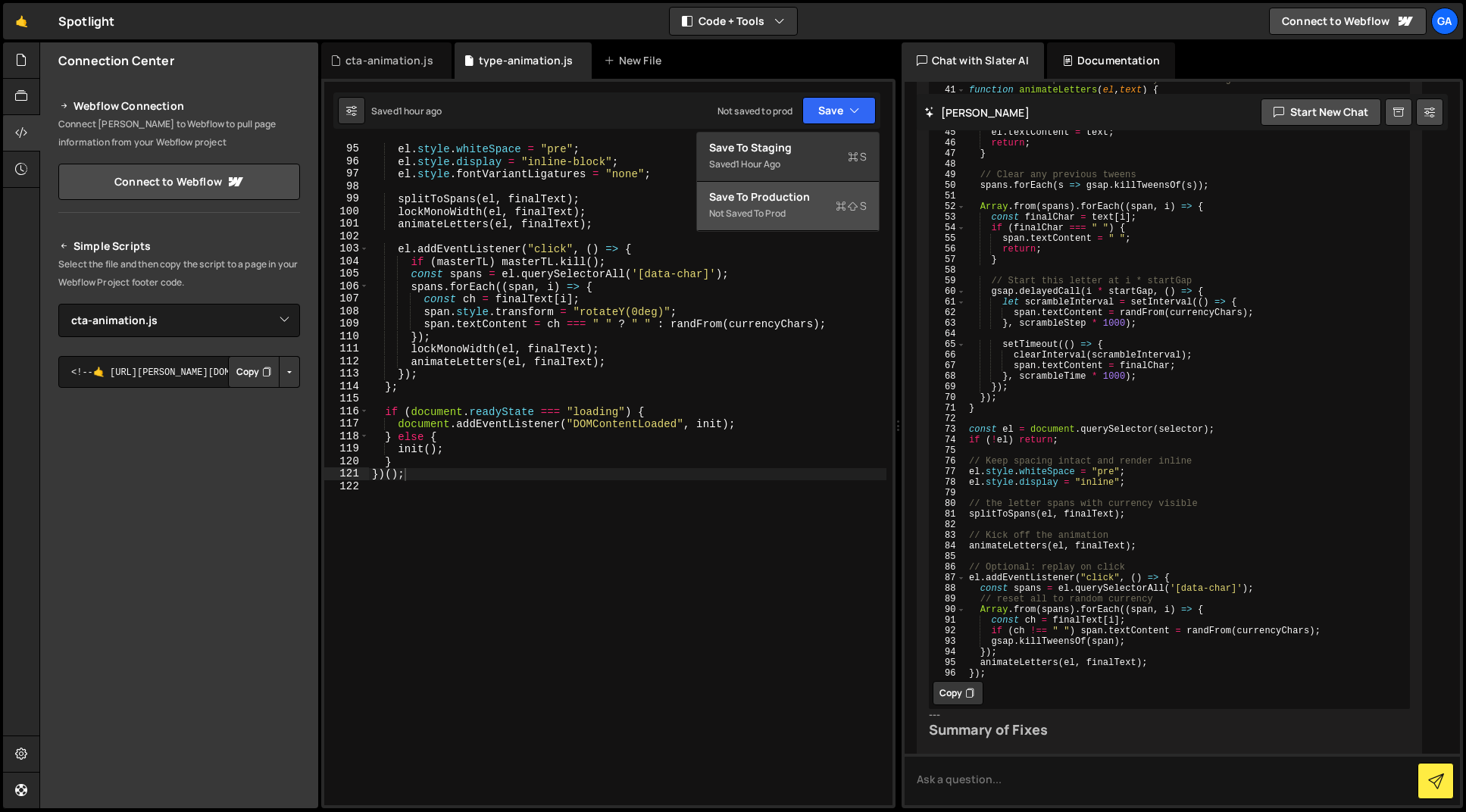
click at [809, 196] on div "Save to Production S" at bounding box center [788, 196] width 158 height 15
